Goal: Information Seeking & Learning: Find specific fact

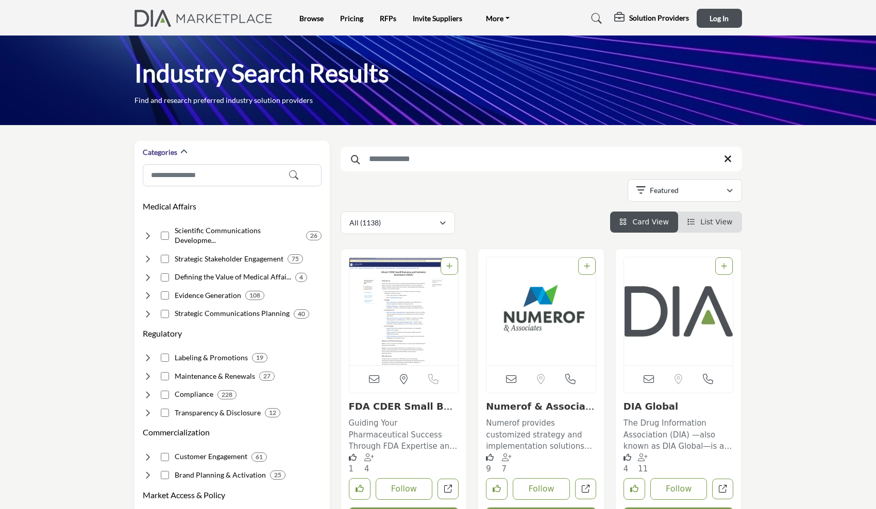
click at [411, 150] on input "Search Keyword" at bounding box center [540, 159] width 401 height 25
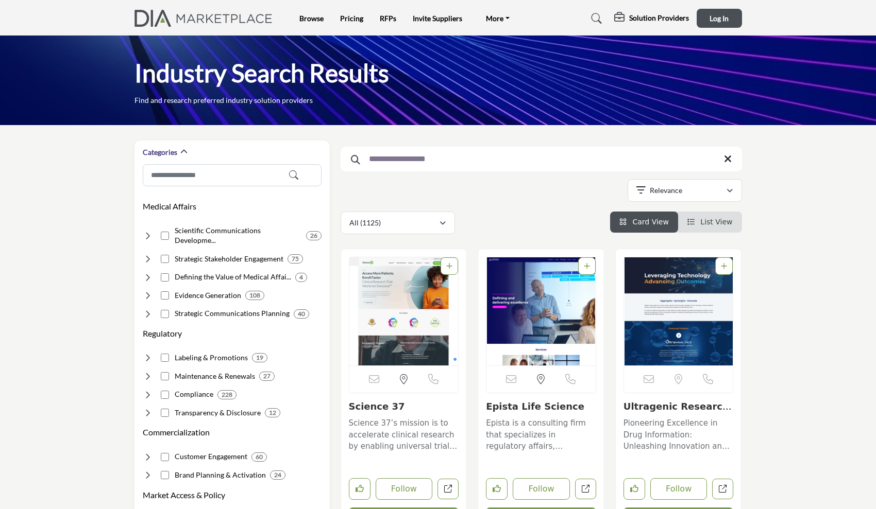
type input "**********"
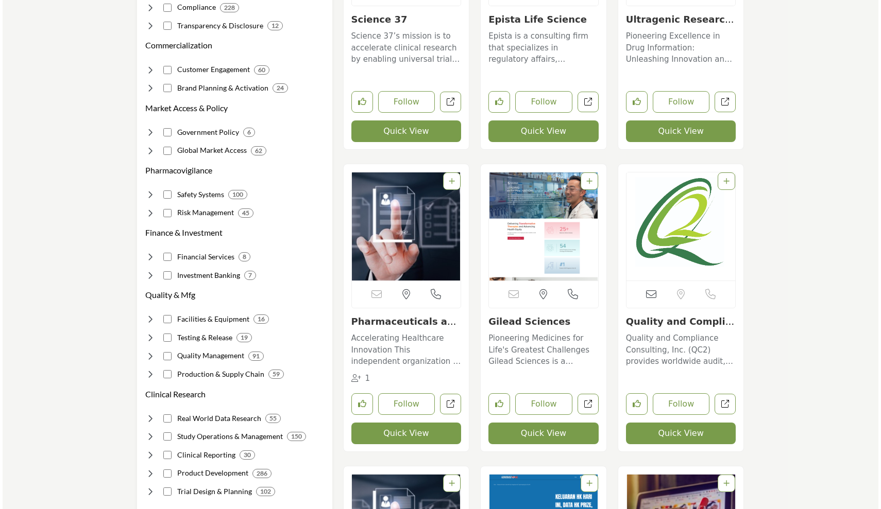
scroll to position [389, 0]
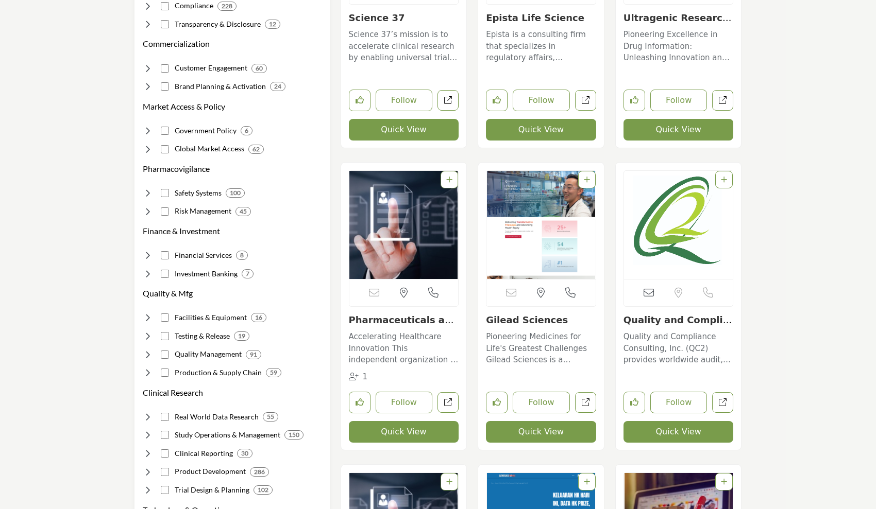
click at [416, 135] on button "Quick View" at bounding box center [404, 130] width 110 height 22
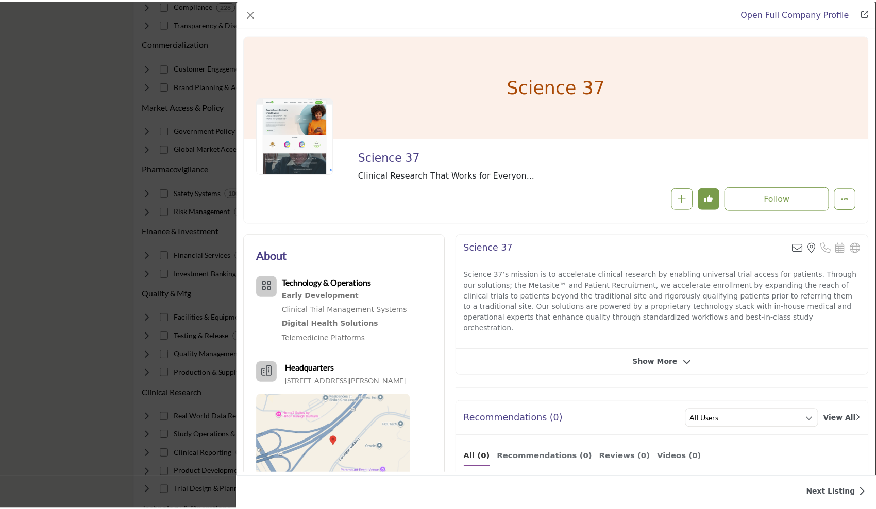
scroll to position [0, 0]
click at [250, 19] on button "Close" at bounding box center [252, 14] width 14 height 14
